Goal: Task Accomplishment & Management: Manage account settings

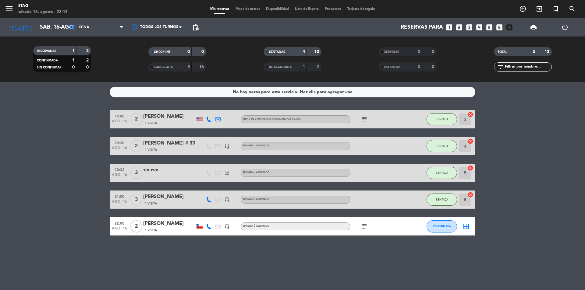
scroll to position [23, 0]
click at [63, 26] on icon "arrow_drop_down" at bounding box center [60, 27] width 7 height 7
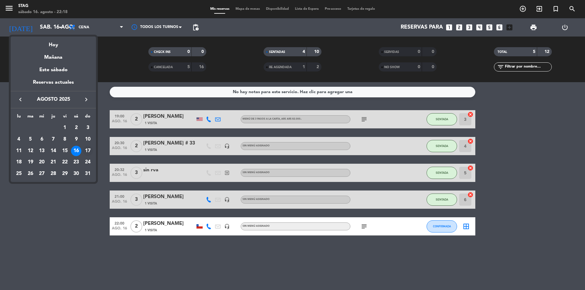
click at [90, 151] on div "17" at bounding box center [88, 151] width 10 height 10
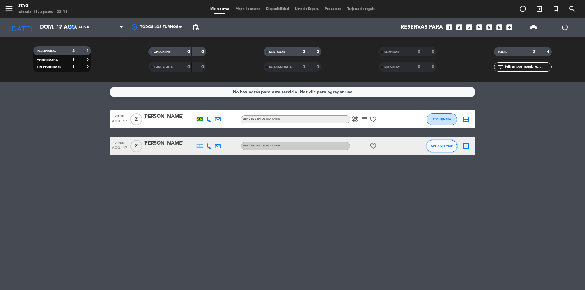
click at [444, 148] on button "SIN CONFIRMAR" at bounding box center [441, 146] width 30 height 12
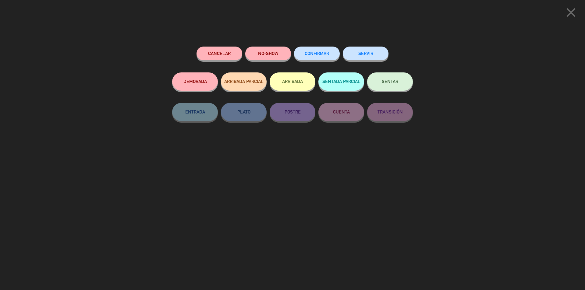
click at [308, 54] on span "CONFIRMAR" at bounding box center [317, 53] width 24 height 5
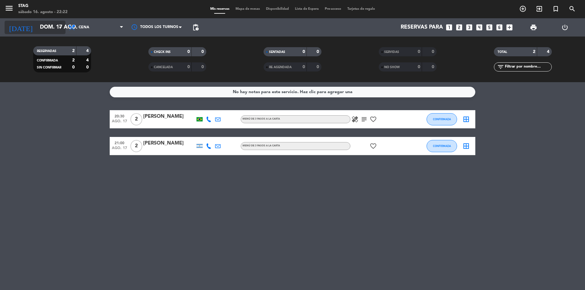
click at [64, 27] on input "dom. 17 ago." at bounding box center [72, 27] width 71 height 12
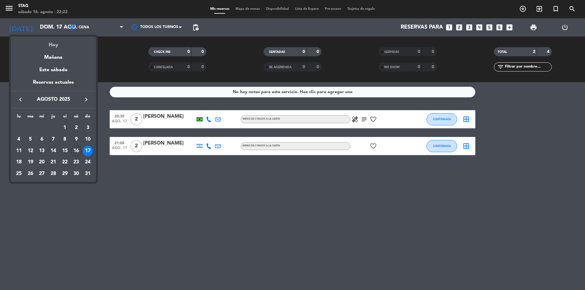
click at [57, 48] on div "Hoy" at bounding box center [53, 43] width 85 height 12
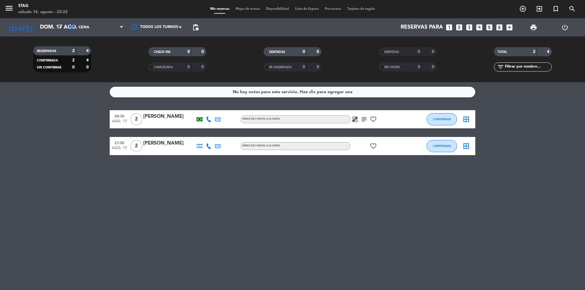
type input "sáb. 16 ago."
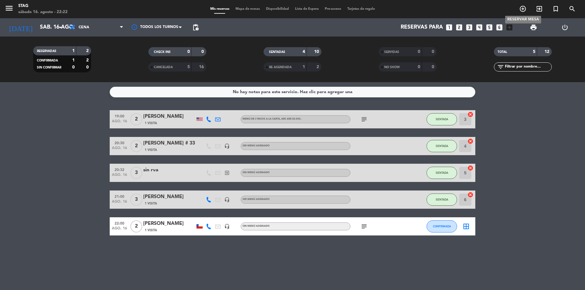
click at [523, 9] on icon "add_circle_outline" at bounding box center [522, 8] width 7 height 7
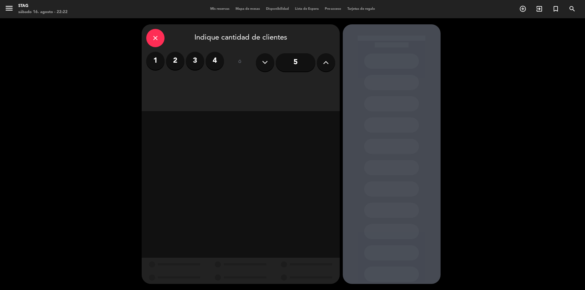
click at [181, 62] on label "2" at bounding box center [175, 61] width 18 height 18
click at [311, 81] on div "Cena" at bounding box center [304, 83] width 62 height 12
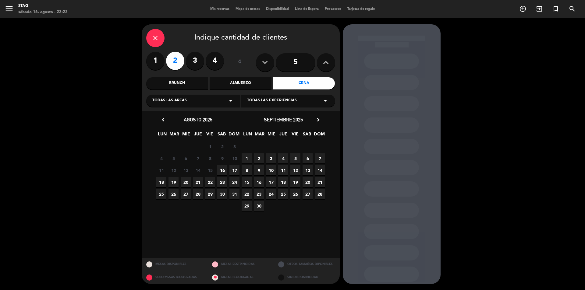
click at [221, 171] on span "16" at bounding box center [222, 170] width 10 height 10
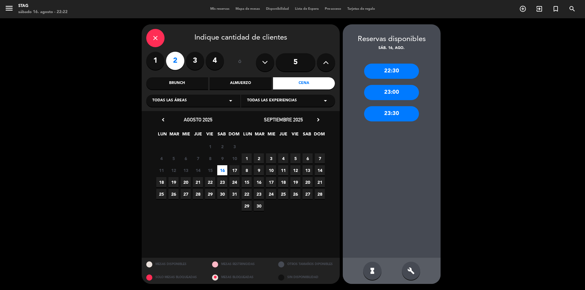
click at [395, 71] on div "22:30" at bounding box center [391, 71] width 55 height 15
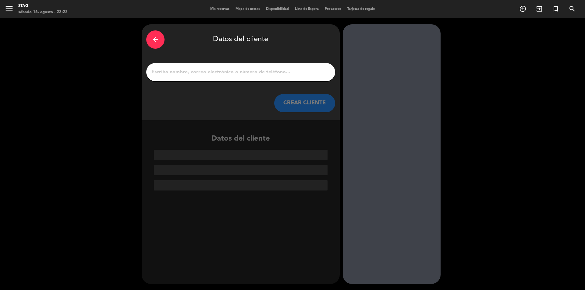
click at [196, 69] on input "1" at bounding box center [241, 72] width 180 height 9
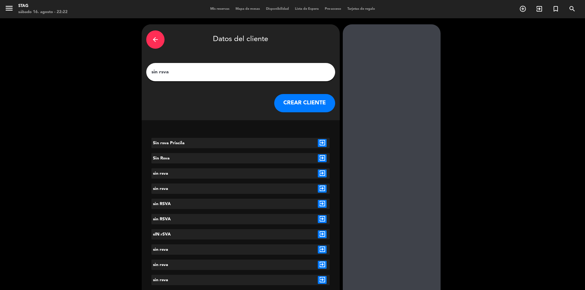
type input "sin rsva"
click at [299, 104] on button "CREAR CLIENTE" at bounding box center [304, 103] width 61 height 18
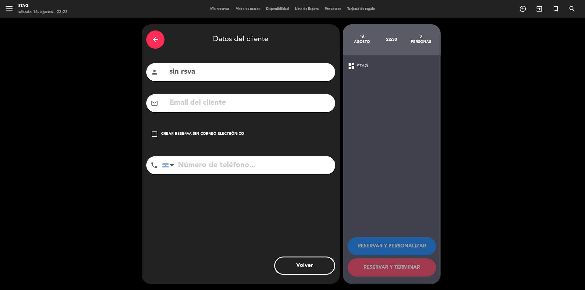
click at [153, 133] on icon "check_box_outline_blank" at bounding box center [154, 134] width 7 height 7
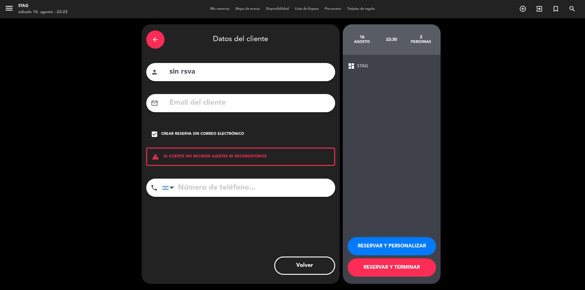
click at [381, 246] on button "RESERVAR Y PERSONALIZAR" at bounding box center [391, 246] width 88 height 18
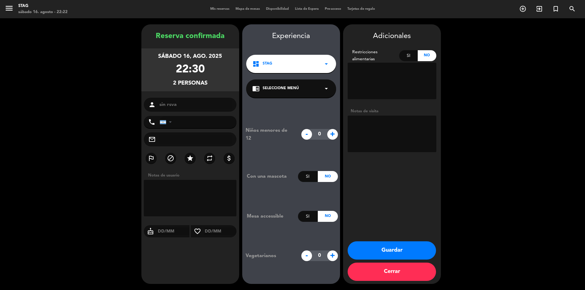
click at [387, 250] on button "Guardar" at bounding box center [391, 250] width 88 height 18
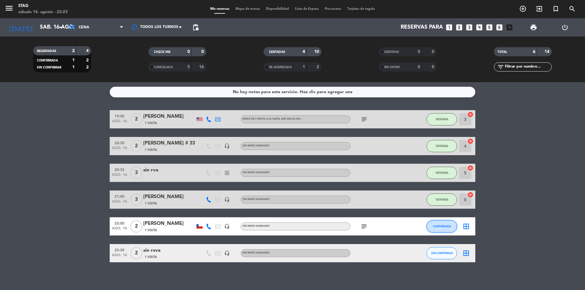
click at [439, 224] on button "CONFIRMADA" at bounding box center [441, 226] width 30 height 12
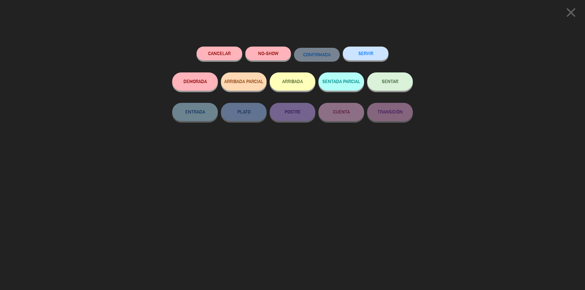
click at [383, 84] on span "SENTAR" at bounding box center [390, 81] width 16 height 5
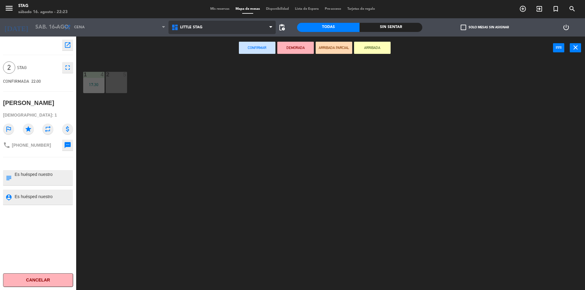
click at [186, 30] on span "Little Stag" at bounding box center [222, 27] width 108 height 13
click at [193, 49] on ng-component "menu STAG sábado 16. agosto - 22:23 Mis reservas Mapa de mesas Disponibilidad L…" at bounding box center [292, 146] width 585 height 292
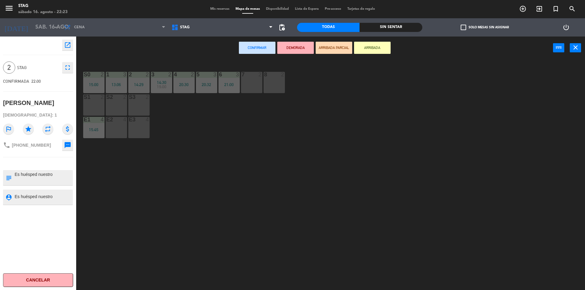
click at [104, 102] on div "S1 2" at bounding box center [93, 104] width 21 height 21
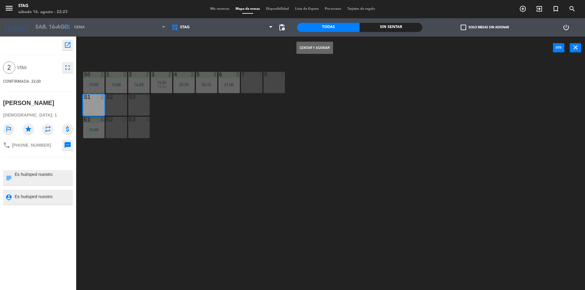
click at [312, 48] on button "Sentar y Asignar" at bounding box center [314, 48] width 37 height 12
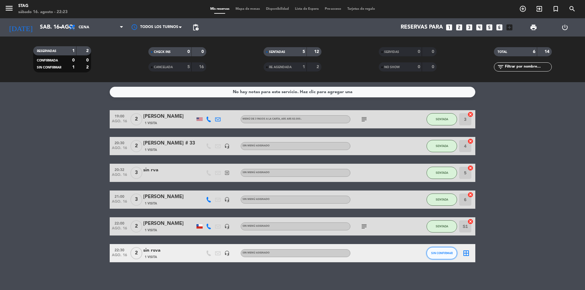
click at [441, 255] on span "SIN CONFIRMAR" at bounding box center [442, 253] width 22 height 3
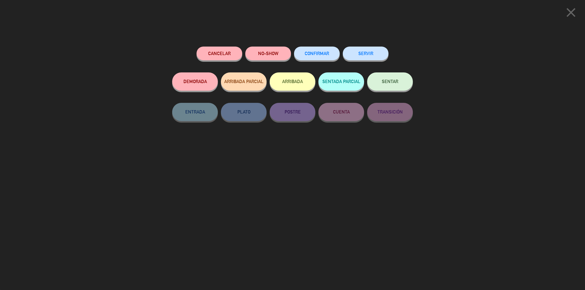
click at [389, 84] on button "SENTAR" at bounding box center [390, 81] width 46 height 18
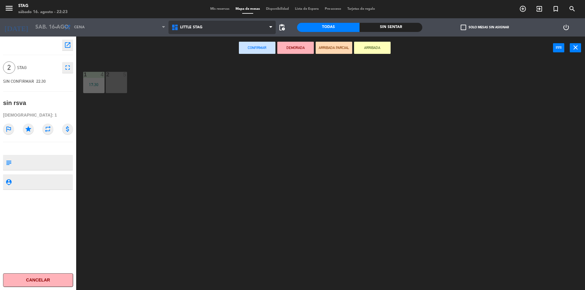
click at [183, 28] on span "Little Stag" at bounding box center [191, 27] width 22 height 4
click at [181, 54] on ng-component "menu STAG sábado 16. agosto - 22:23 Mis reservas Mapa de mesas Disponibilidad L…" at bounding box center [292, 146] width 585 height 292
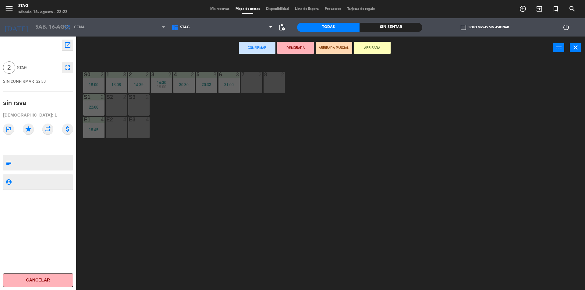
click at [251, 80] on div "7 2" at bounding box center [251, 82] width 21 height 21
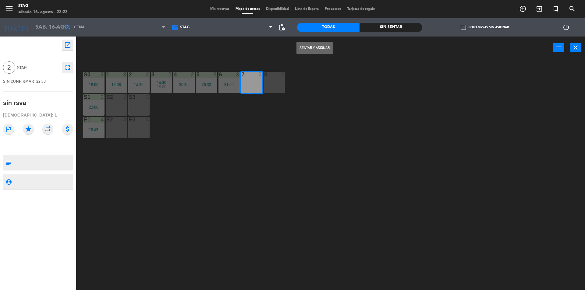
drag, startPoint x: 324, startPoint y: 50, endPoint x: 310, endPoint y: 40, distance: 16.8
click at [324, 46] on button "Sentar y Asignar" at bounding box center [314, 48] width 37 height 12
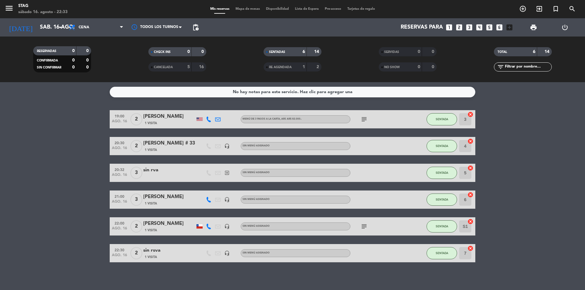
click at [508, 195] on bookings-row "19:00 ago. 16 2 [PERSON_NAME] 1 Visita Menú de 3 pasos a la Carta , ARS AR$ 82.…" at bounding box center [292, 186] width 585 height 152
click at [56, 60] on span "CONFIRMADA" at bounding box center [47, 60] width 21 height 3
click at [92, 27] on span "Cena" at bounding box center [95, 27] width 61 height 13
click at [56, 61] on span "CONFIRMADA" at bounding box center [47, 60] width 21 height 3
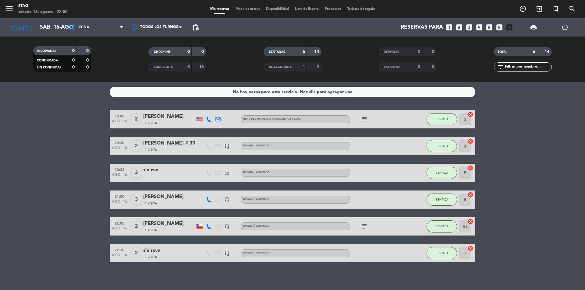
click at [52, 60] on span "CONFIRMADA" at bounding box center [47, 60] width 21 height 3
click at [63, 68] on div "0" at bounding box center [69, 67] width 12 height 7
click at [65, 59] on div "0" at bounding box center [69, 60] width 12 height 7
click at [85, 59] on div "0" at bounding box center [84, 60] width 12 height 7
click at [87, 28] on span "Cena" at bounding box center [84, 27] width 11 height 4
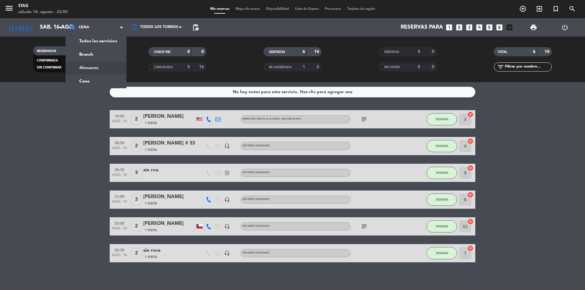
click at [94, 66] on div "menu STAG sábado 16. agosto - 22:50 Mis reservas Mapa de mesas Disponibilidad L…" at bounding box center [292, 41] width 585 height 82
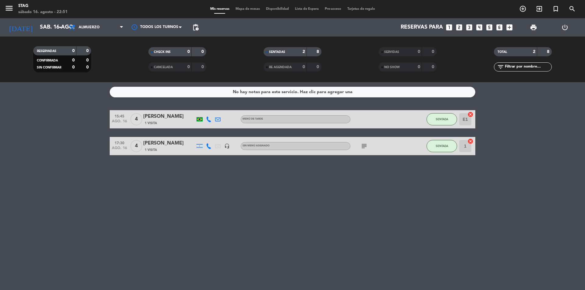
click at [193, 194] on div "No hay notas para este servicio. Haz clic para agregar una 15:45 ago. 16 4 [PER…" at bounding box center [292, 186] width 585 height 208
click at [115, 27] on span "Almuerzo" at bounding box center [95, 27] width 61 height 13
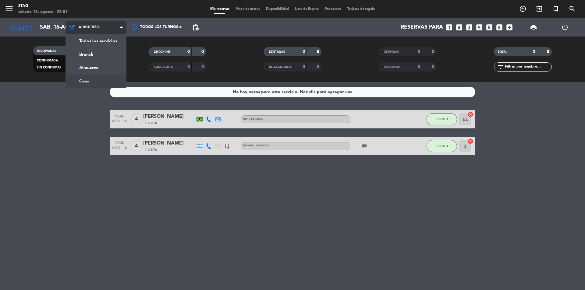
click at [93, 76] on div "menu STAG sábado 16. agosto - 22:51 Mis reservas Mapa de mesas Disponibilidad L…" at bounding box center [292, 41] width 585 height 82
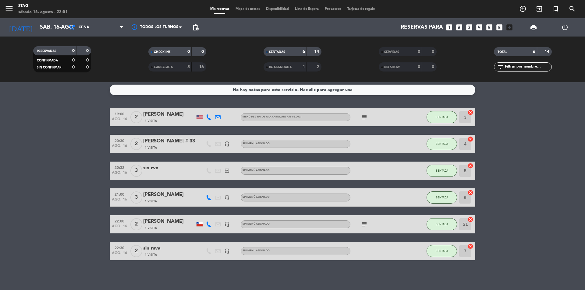
scroll to position [3, 0]
